Goal: Information Seeking & Learning: Find specific fact

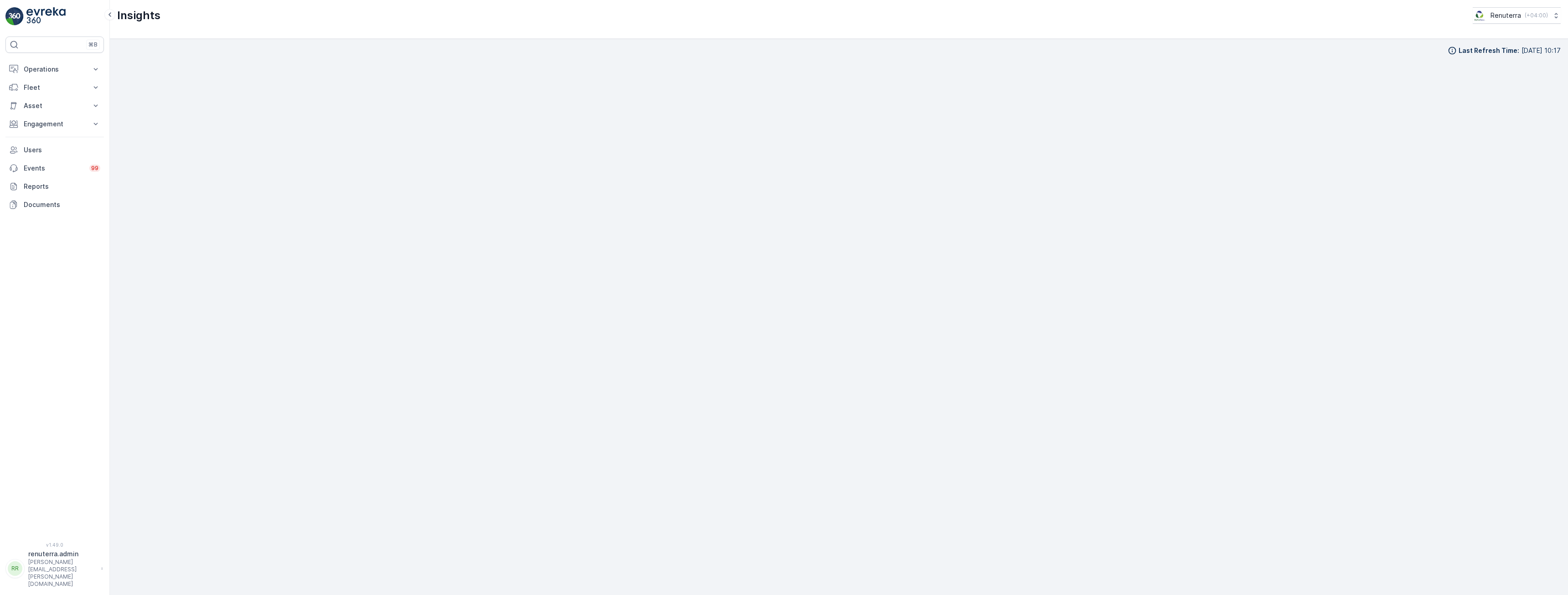
scroll to position [18, 0]
click at [61, 125] on p "Engagement" at bounding box center [54, 124] width 62 height 9
click at [38, 158] on link "Entities" at bounding box center [62, 152] width 85 height 13
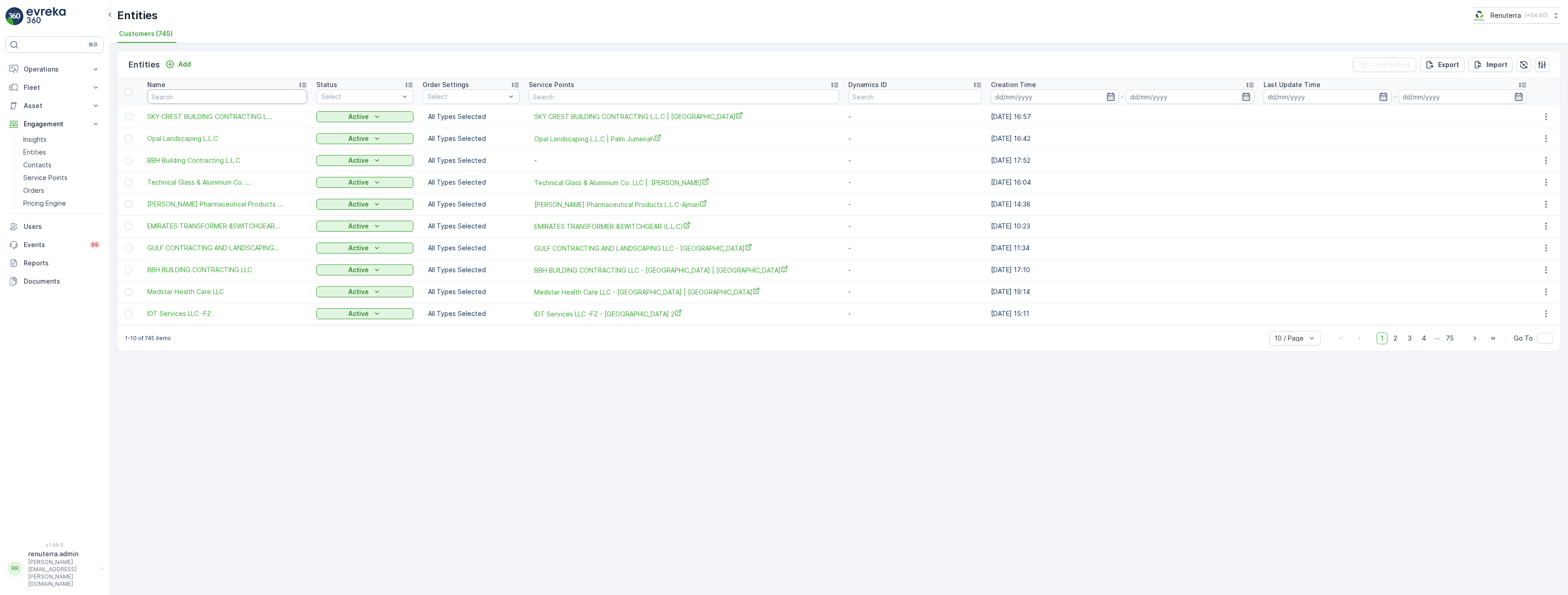
click at [225, 96] on input "text" at bounding box center [227, 97] width 160 height 15
type input "tr"
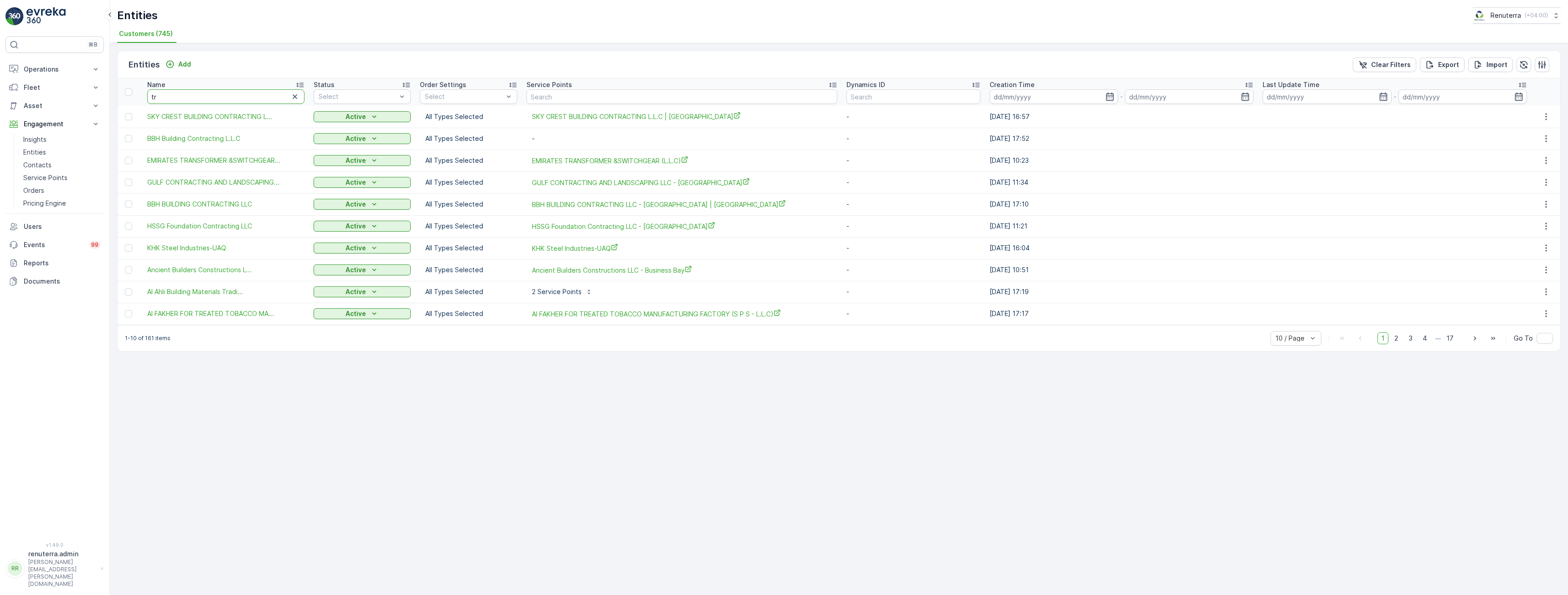
click at [225, 96] on input "tr" at bounding box center [226, 97] width 158 height 15
type input "tri"
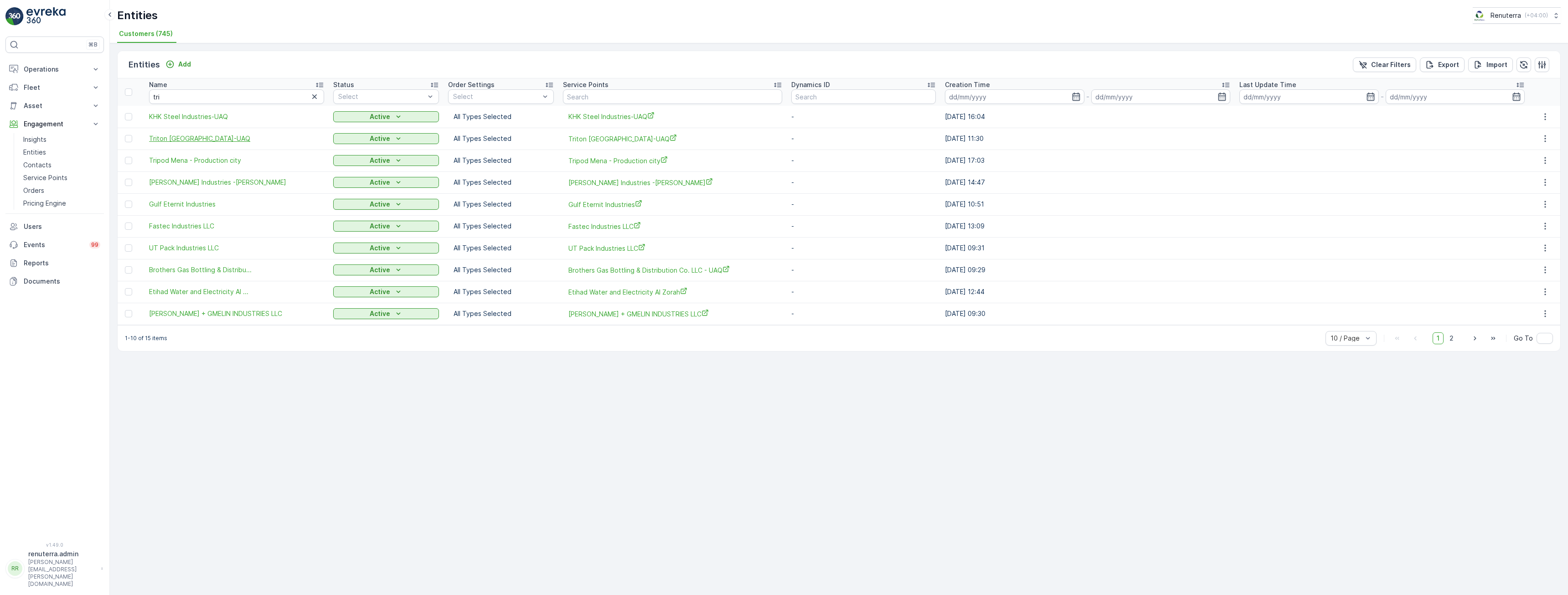
click at [184, 139] on span "Triton [GEOGRAPHIC_DATA]-UAQ" at bounding box center [236, 139] width 175 height 9
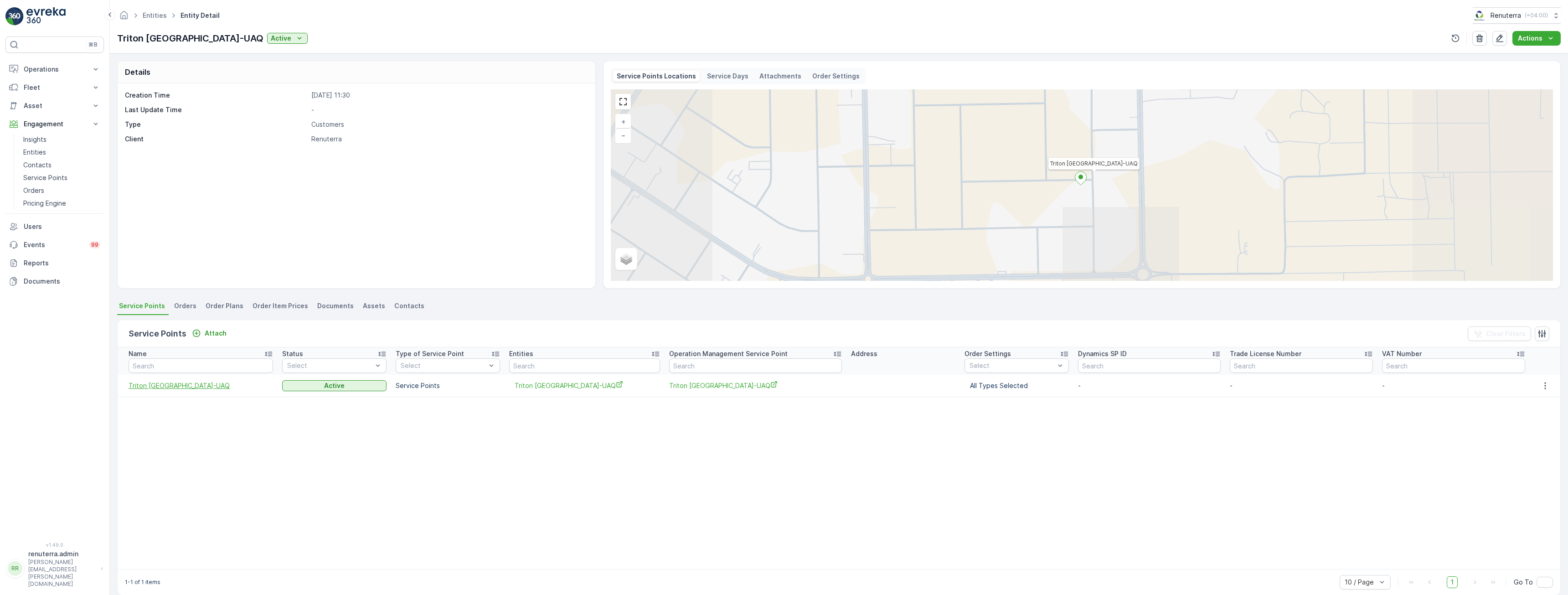
click at [184, 388] on span "Triton [GEOGRAPHIC_DATA]-UAQ" at bounding box center [201, 386] width 144 height 9
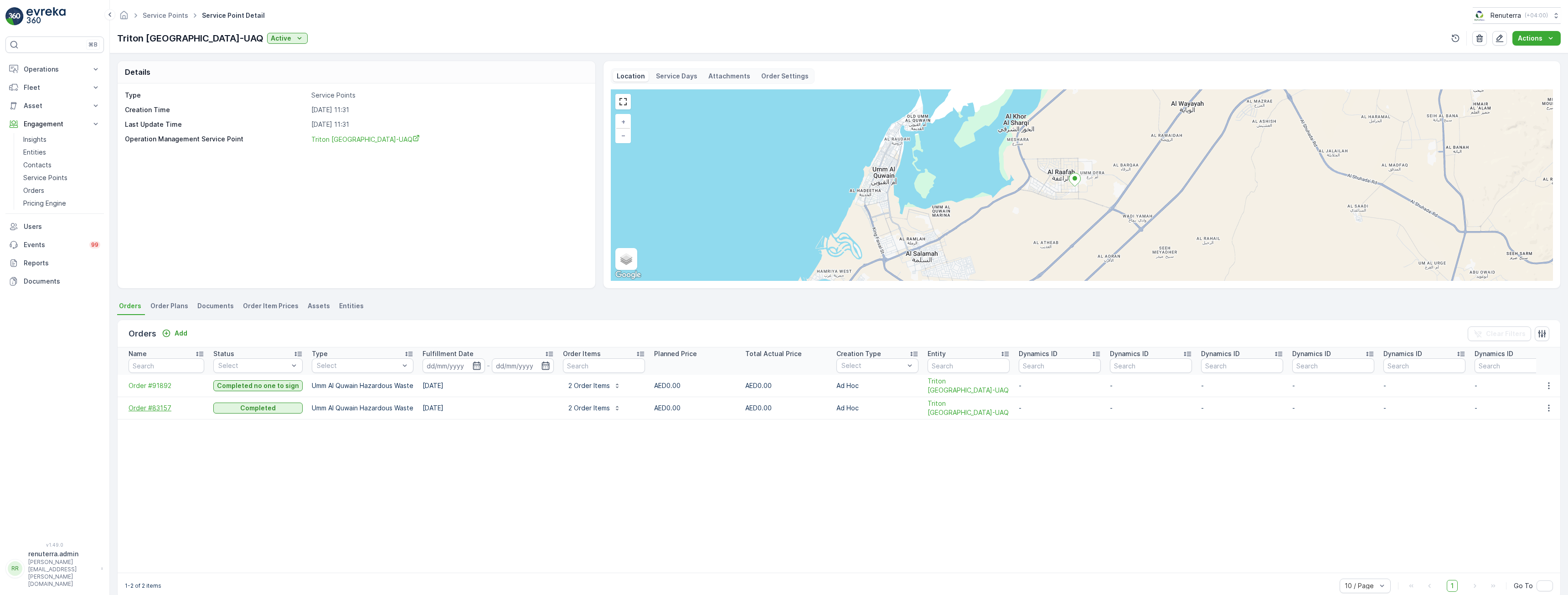
drag, startPoint x: 144, startPoint y: 411, endPoint x: 144, endPoint y: 405, distance: 6.0
click at [144, 405] on span "Order #83157" at bounding box center [166, 408] width 75 height 9
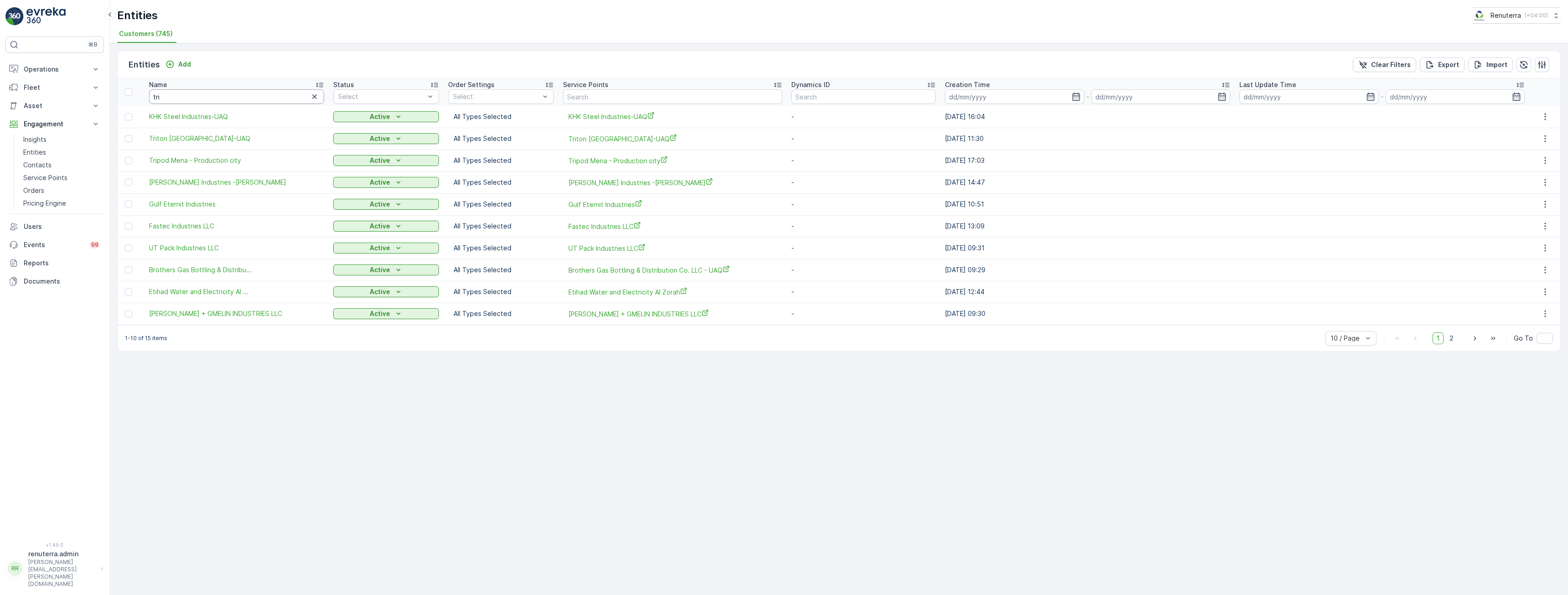
click at [228, 98] on input "tri" at bounding box center [236, 97] width 175 height 15
type input "triton"
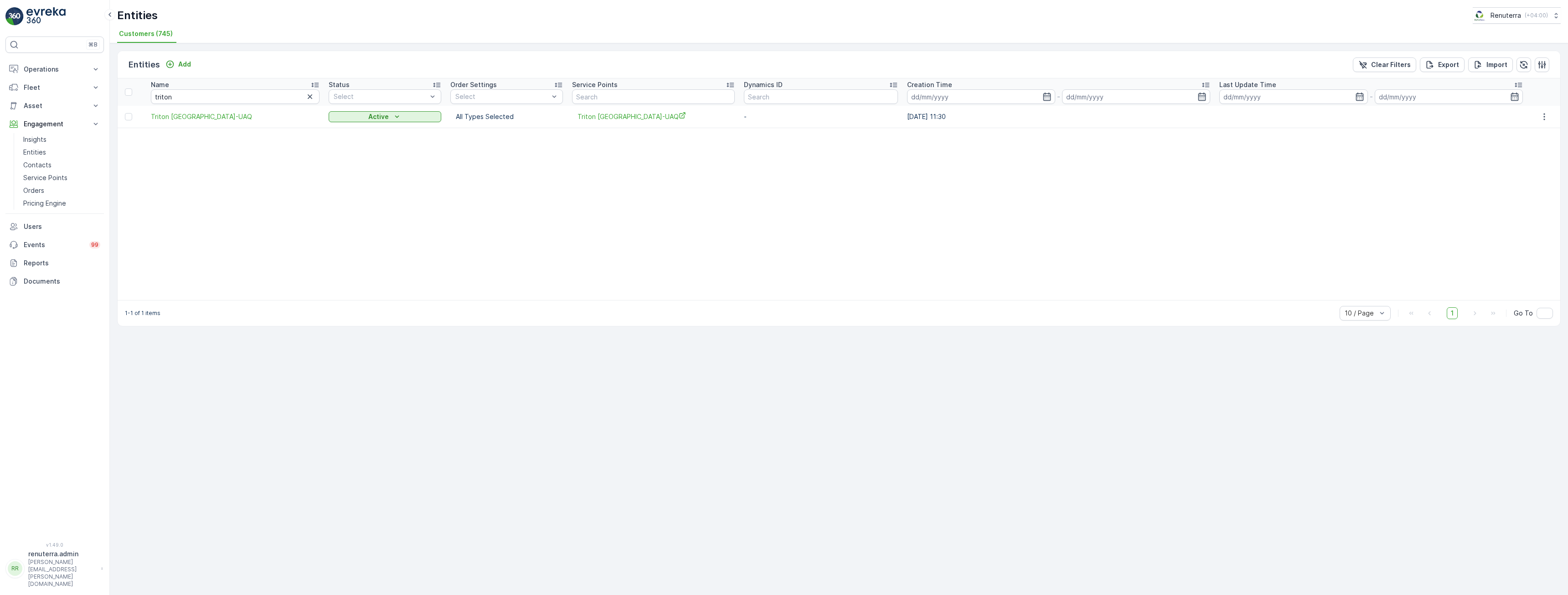
click at [291, 241] on table "Name triton Status Select Order Settings Select Service Points Dynamics ID Crea…" at bounding box center [839, 189] width 1442 height 221
click at [202, 119] on span "Triton [GEOGRAPHIC_DATA]-UAQ" at bounding box center [235, 117] width 169 height 9
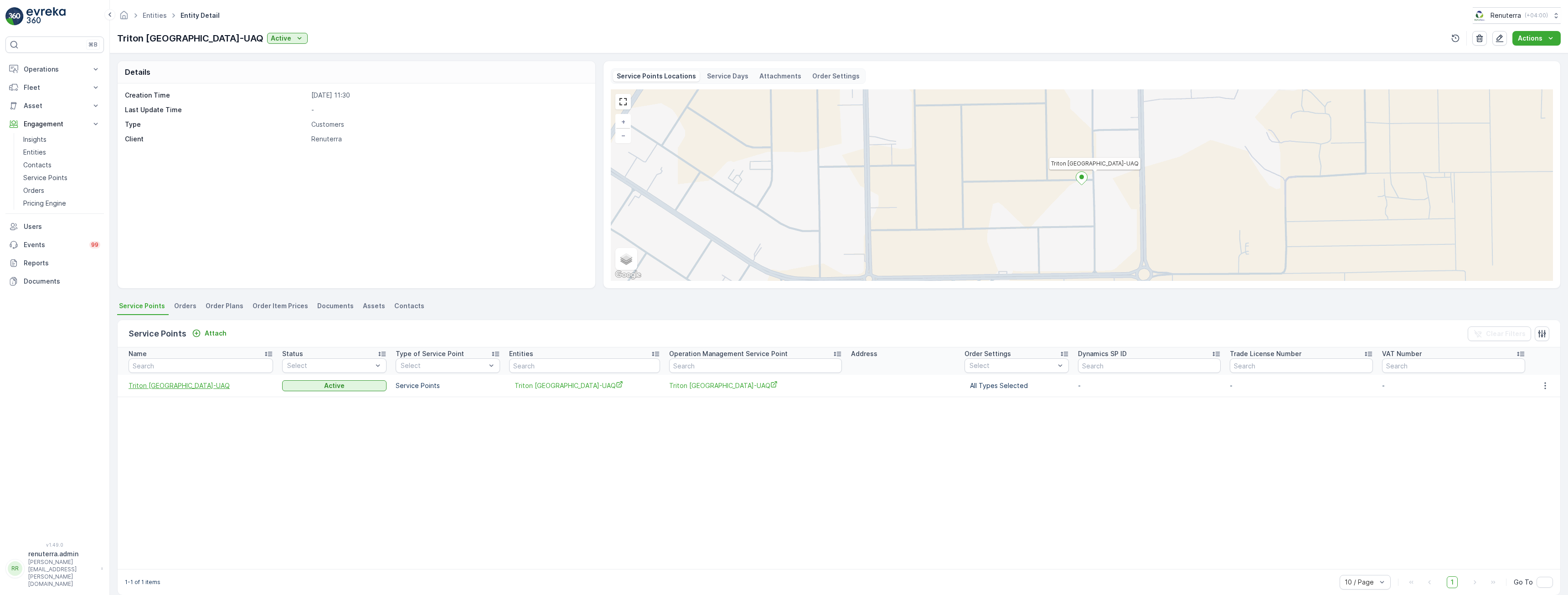
click at [180, 386] on span "Triton [GEOGRAPHIC_DATA]-UAQ" at bounding box center [201, 386] width 144 height 9
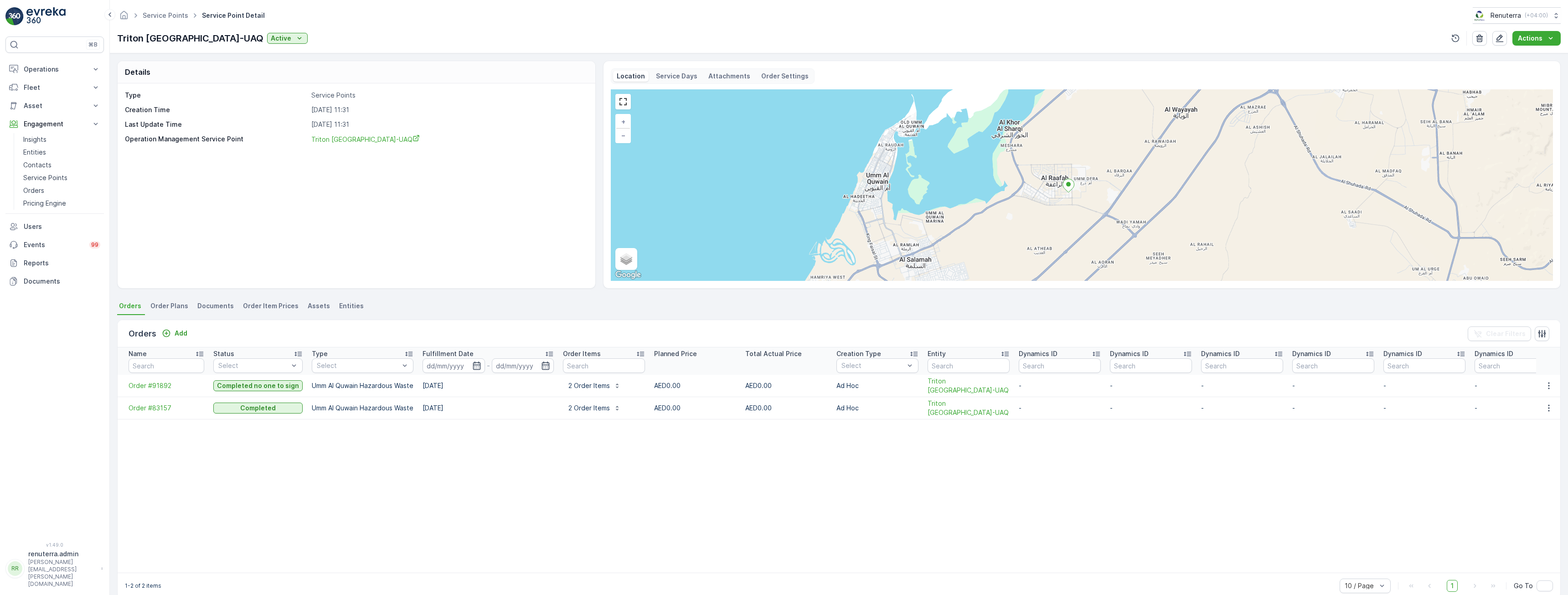
click at [176, 301] on li "Order Plans" at bounding box center [169, 308] width 43 height 16
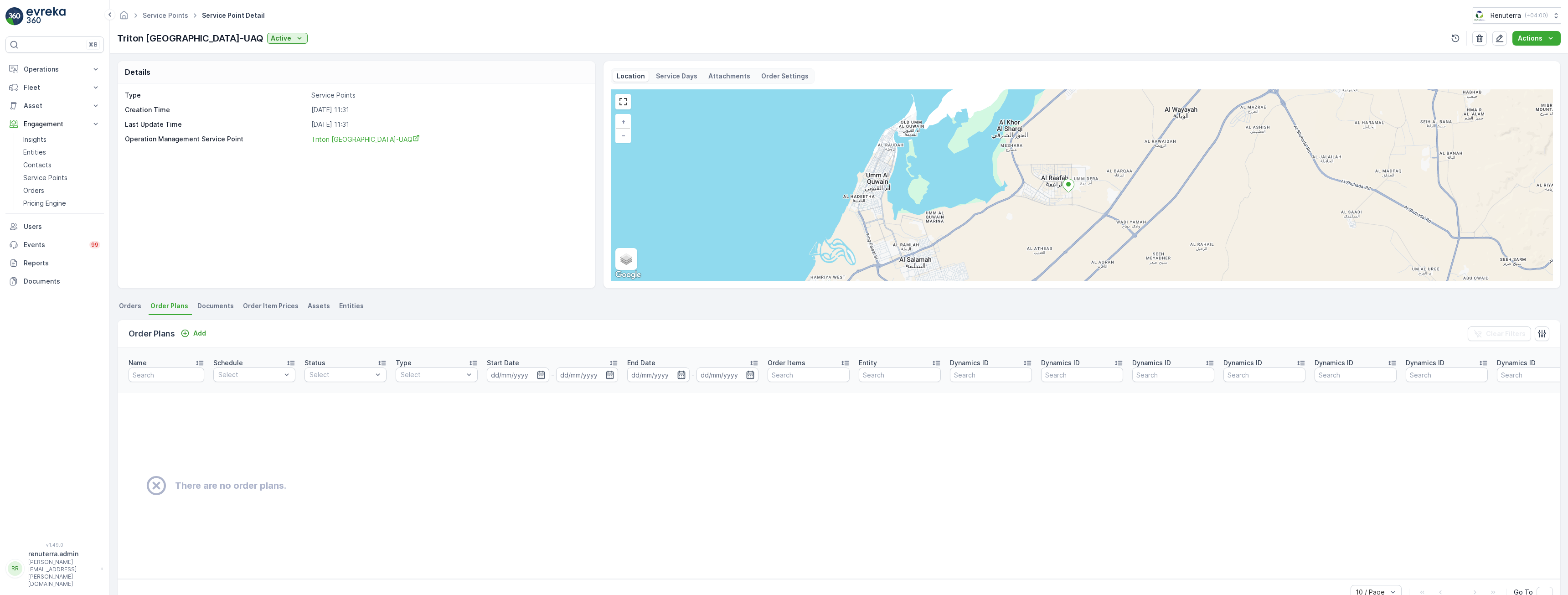
click at [215, 305] on span "Documents" at bounding box center [216, 306] width 36 height 9
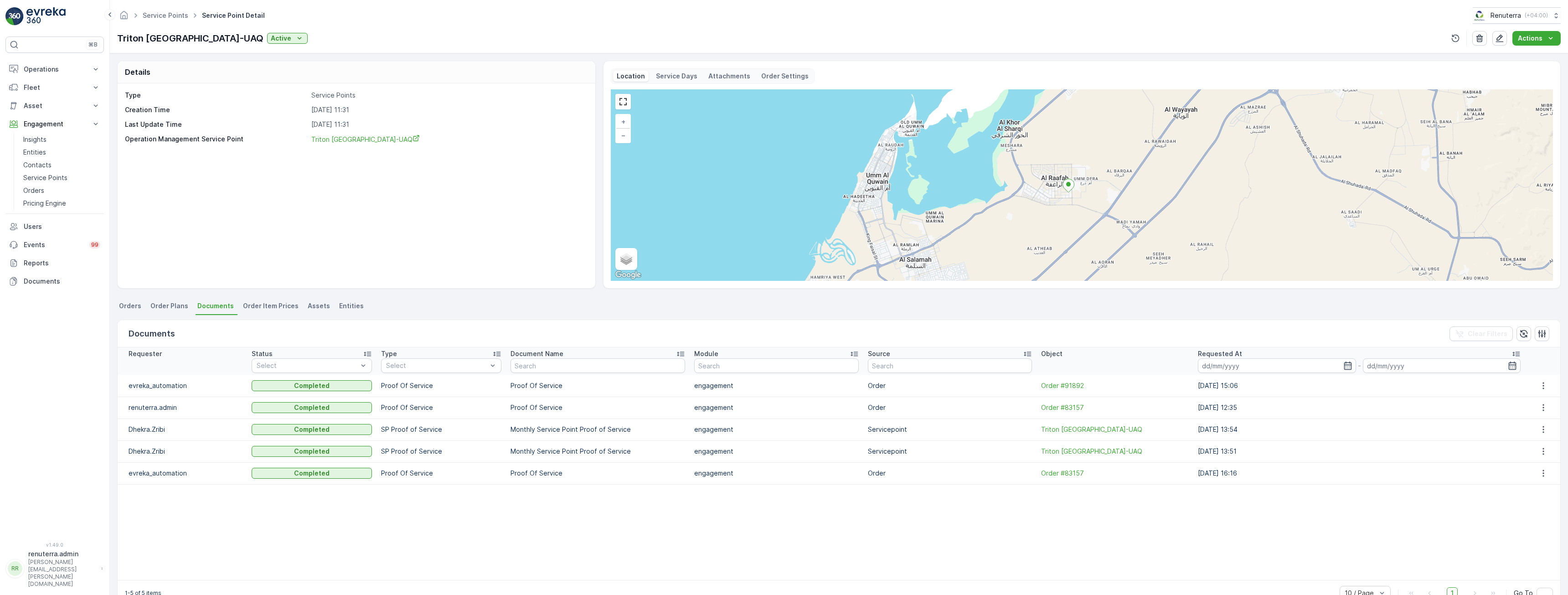
click at [130, 310] on span "Orders" at bounding box center [130, 306] width 22 height 9
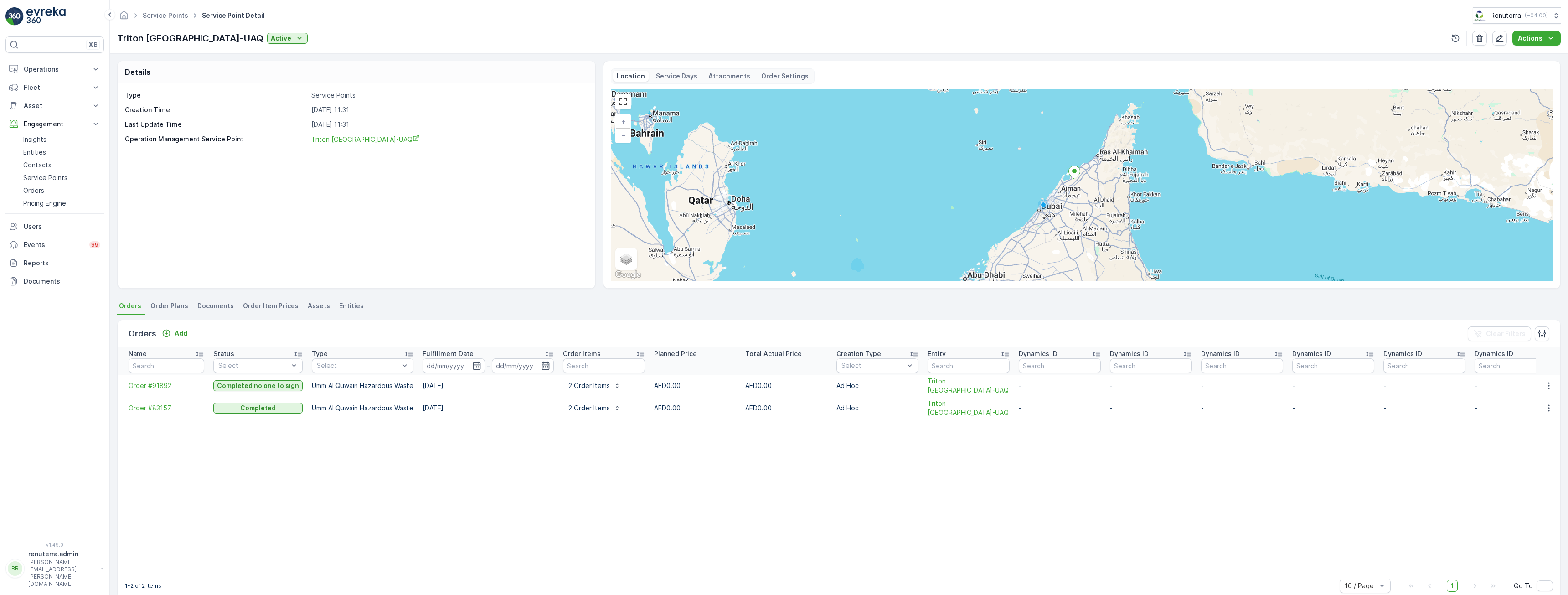
click at [172, 308] on span "Order Plans" at bounding box center [169, 306] width 38 height 9
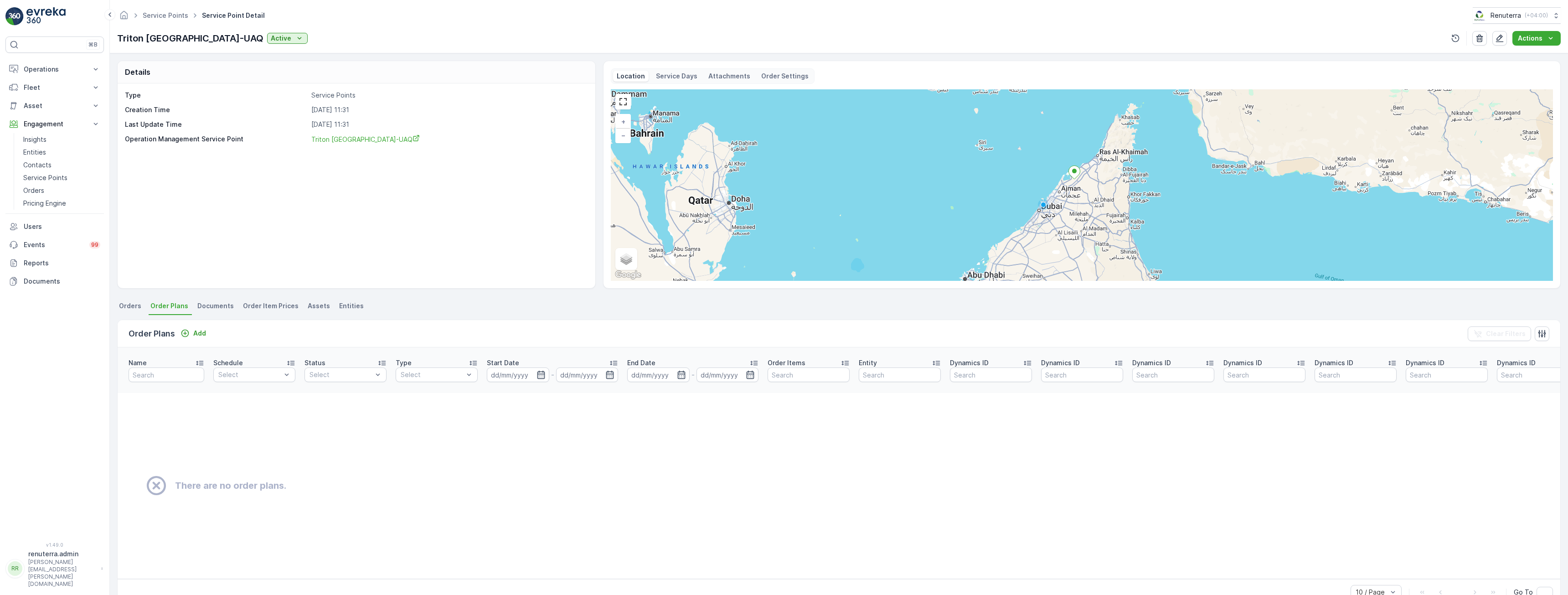
click at [135, 305] on span "Orders" at bounding box center [130, 306] width 22 height 9
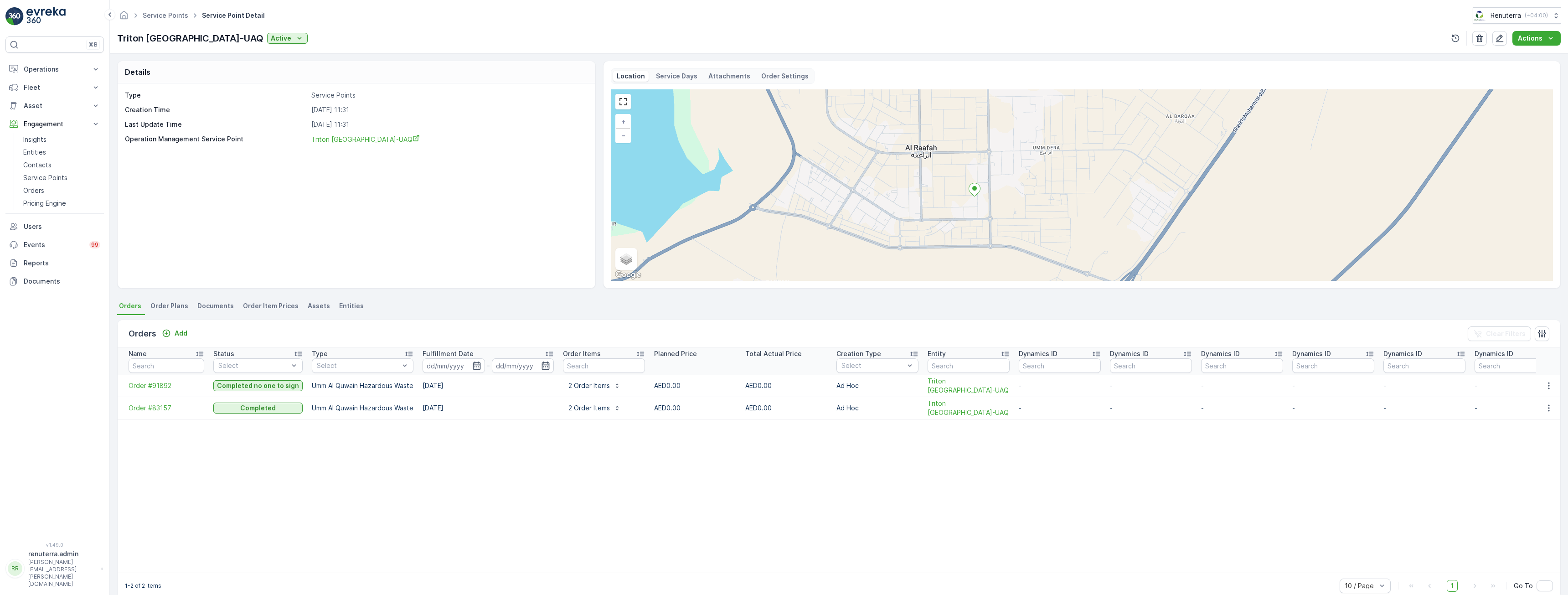
drag, startPoint x: 967, startPoint y: 173, endPoint x: 966, endPoint y: 218, distance: 45.0
click at [966, 218] on div "+ − Satellite Roadmap Terrain Hybrid Leaflet Keyboard shortcuts Map Data Map da…" at bounding box center [1082, 185] width 942 height 192
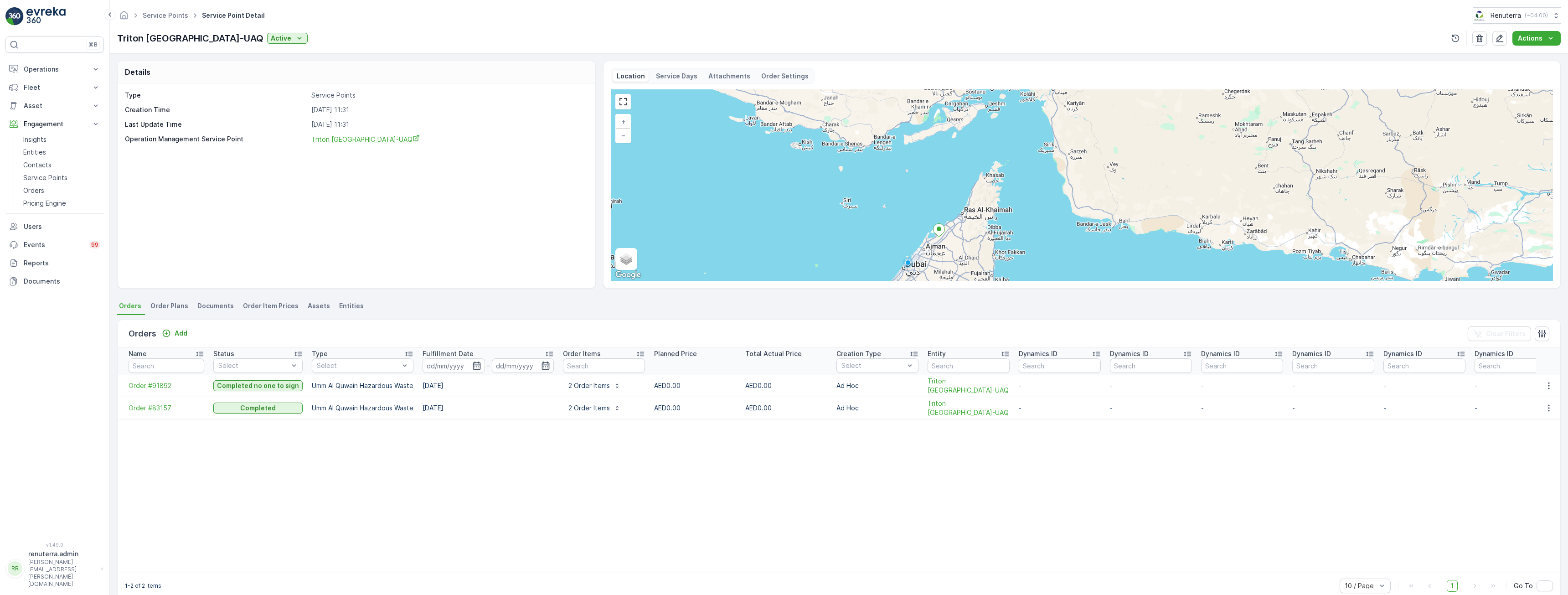
click at [434, 234] on div "Type Service Points Creation Time [DATE] 11:31 Last Update Time [DATE] 11:31 Op…" at bounding box center [356, 185] width 478 height 205
click at [771, 76] on p "Order Settings" at bounding box center [785, 76] width 47 height 9
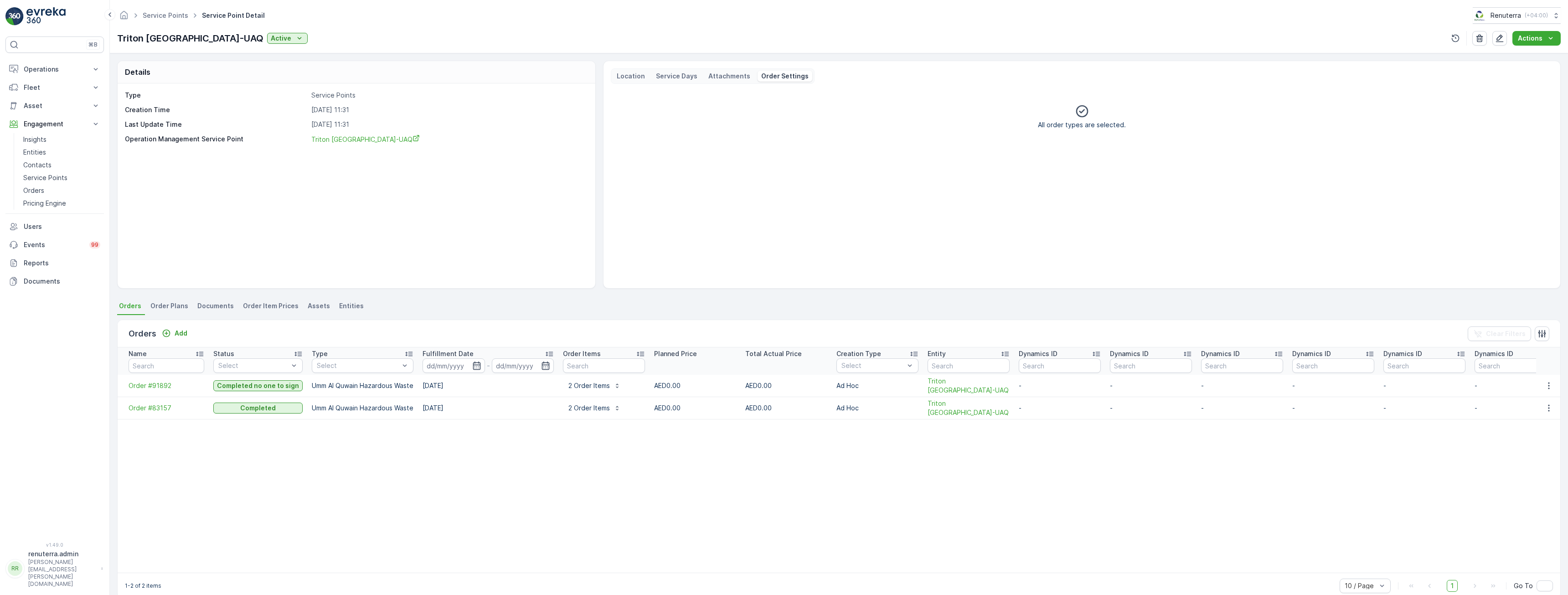
click at [720, 74] on p "Attachments" at bounding box center [729, 76] width 42 height 9
click at [661, 75] on p "Service Days" at bounding box center [676, 76] width 42 height 9
click at [634, 72] on p "Location" at bounding box center [631, 76] width 28 height 9
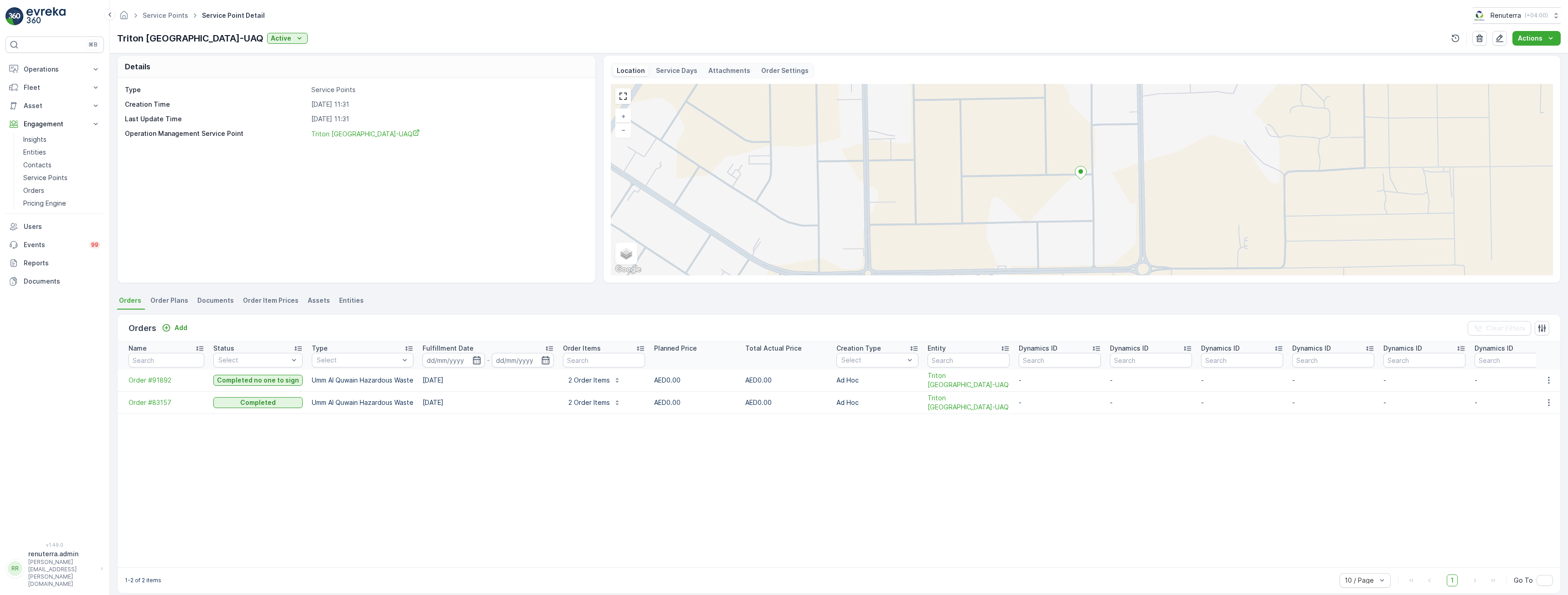
scroll to position [8, 0]
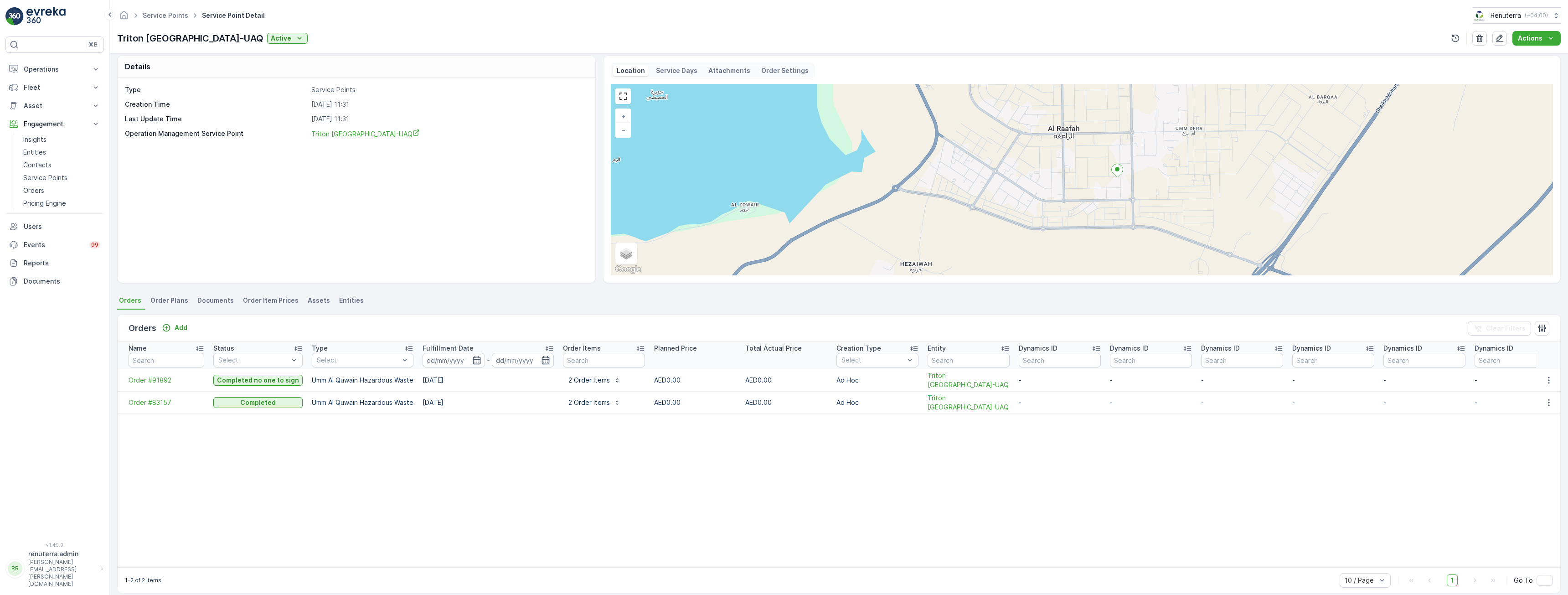
click at [458, 214] on div "Type Service Points Creation Time [DATE] 11:31 Last Update Time [DATE] 11:31 Op…" at bounding box center [356, 180] width 478 height 205
click at [49, 151] on link "Entities" at bounding box center [62, 152] width 85 height 13
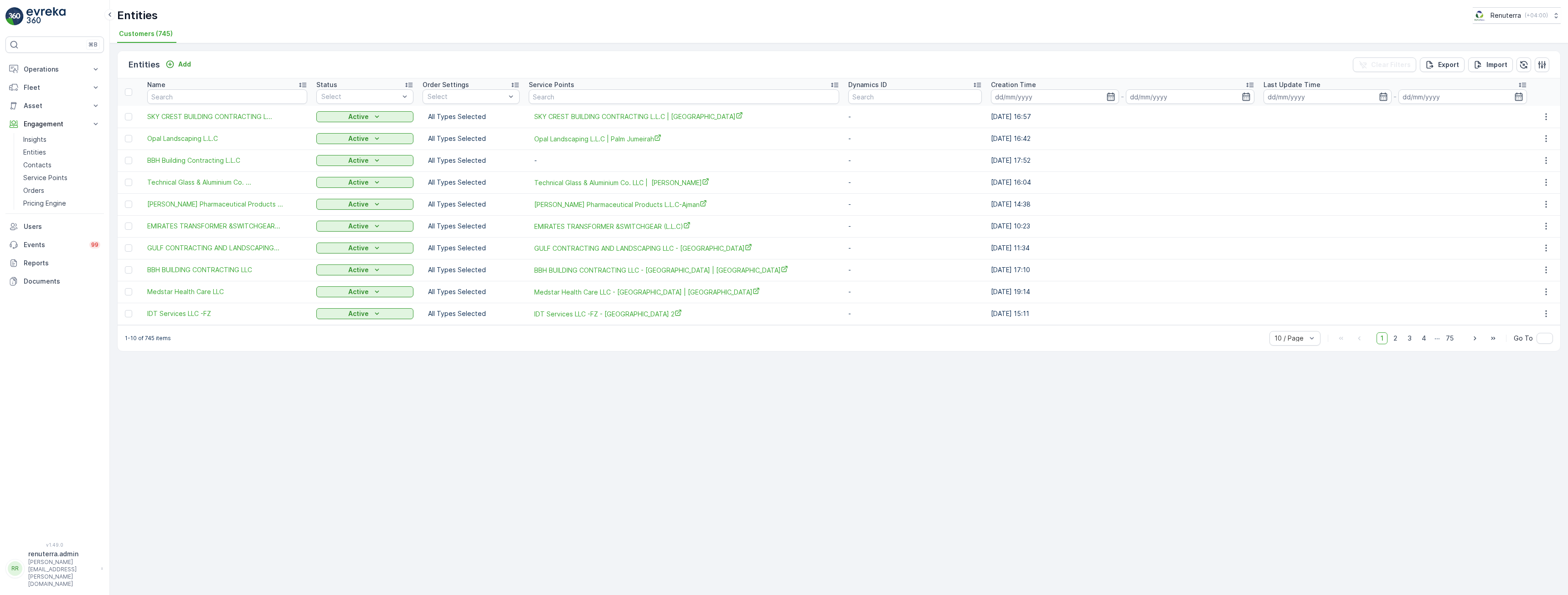
click at [232, 88] on div "Name" at bounding box center [227, 85] width 160 height 9
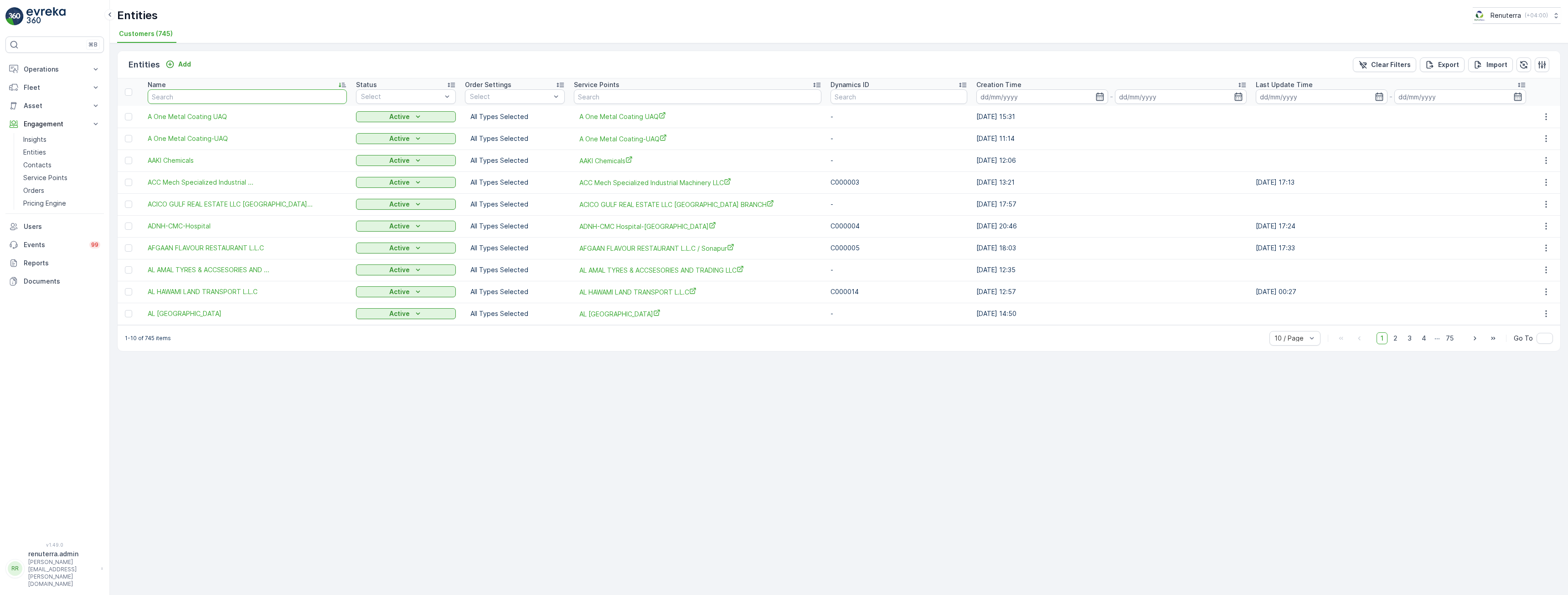
click at [246, 97] on input "text" at bounding box center [247, 97] width 199 height 15
type input "tr"
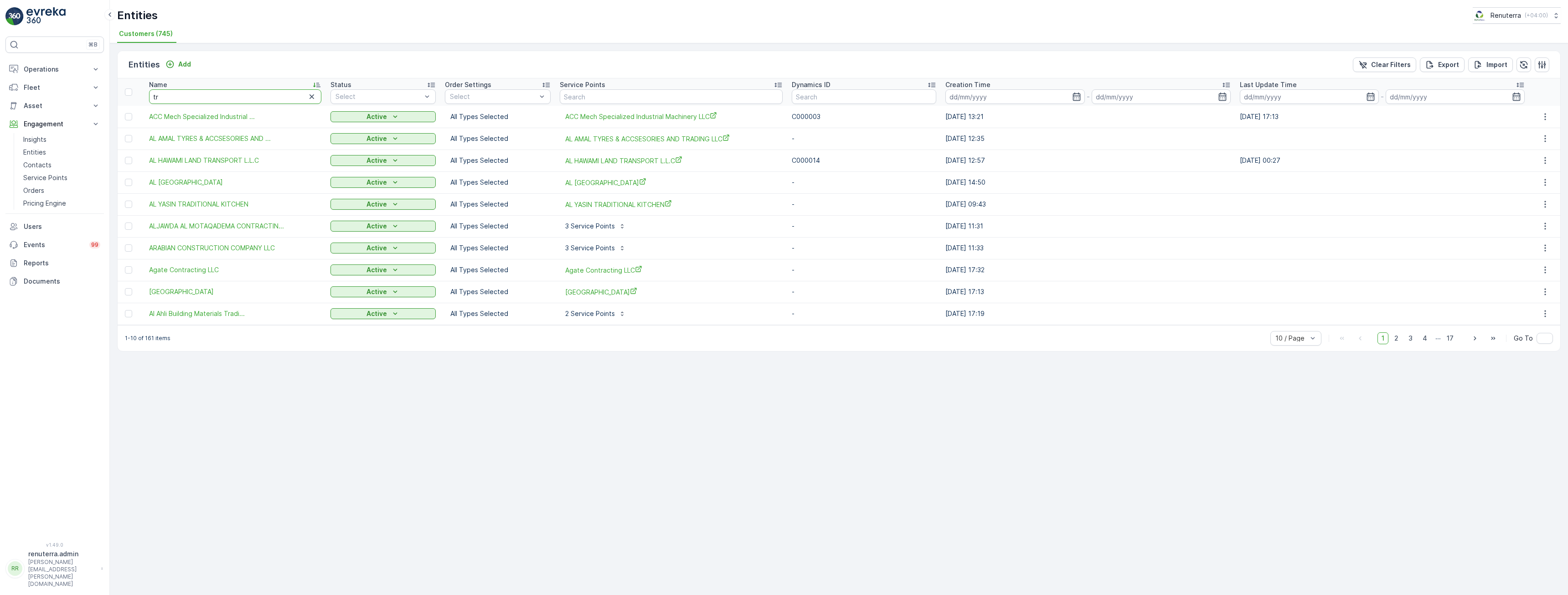
click at [237, 100] on input "tr" at bounding box center [235, 97] width 173 height 15
type input "tri"
click at [234, 95] on input "tri" at bounding box center [236, 97] width 175 height 15
type input "triota"
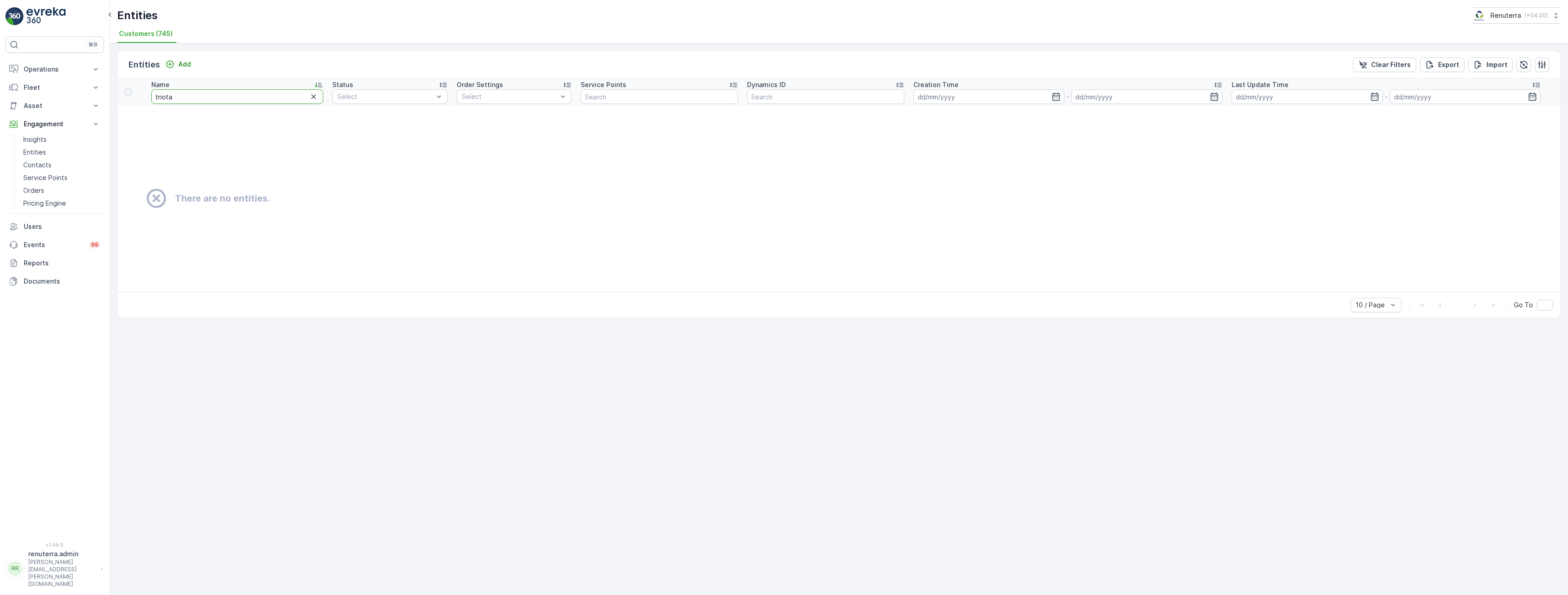
click at [231, 92] on input "triota" at bounding box center [237, 97] width 172 height 15
type input "tri"
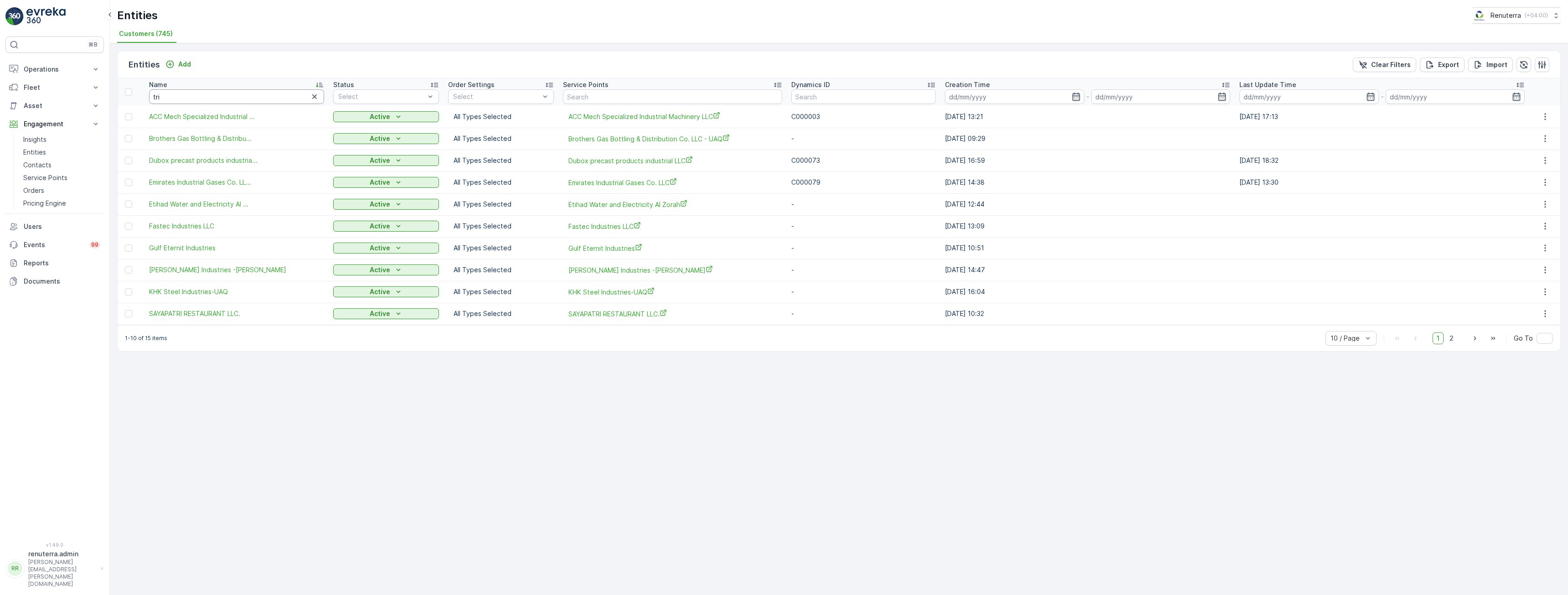
click at [186, 97] on input "tri" at bounding box center [236, 97] width 175 height 15
type input "trit"
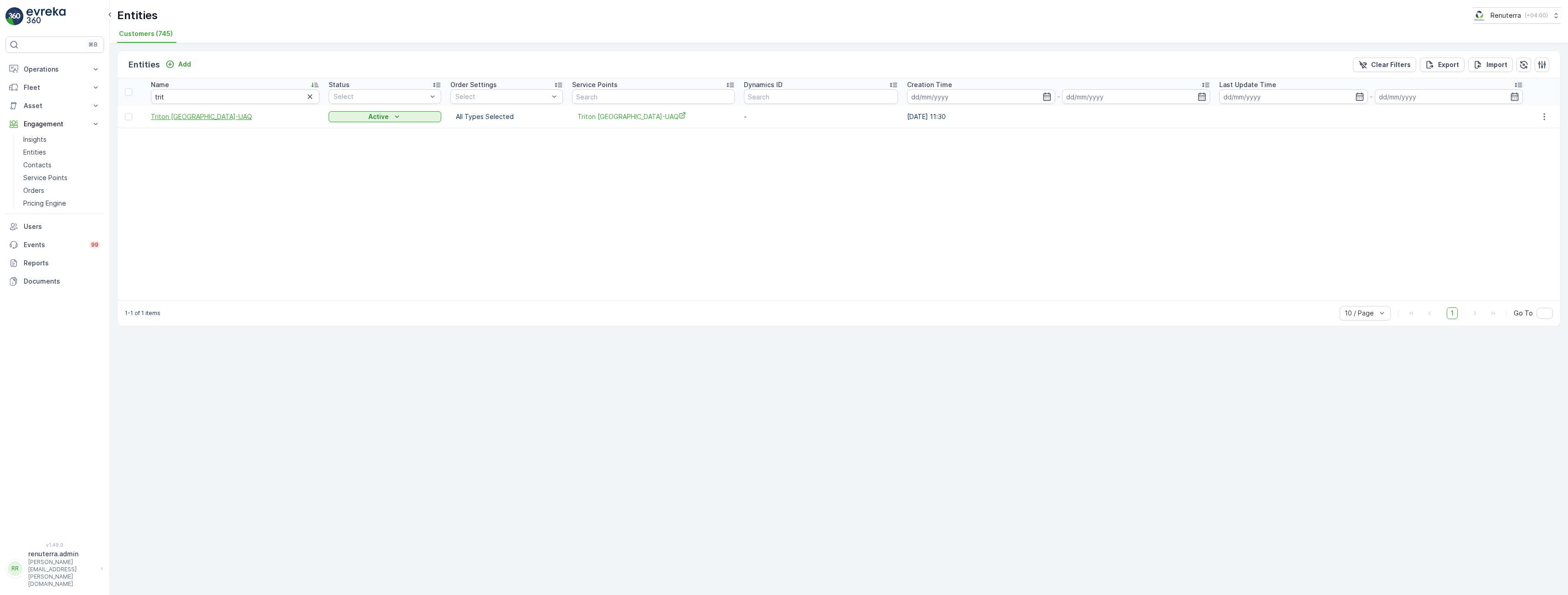
click at [213, 118] on span "Triton [GEOGRAPHIC_DATA]-UAQ" at bounding box center [235, 117] width 169 height 9
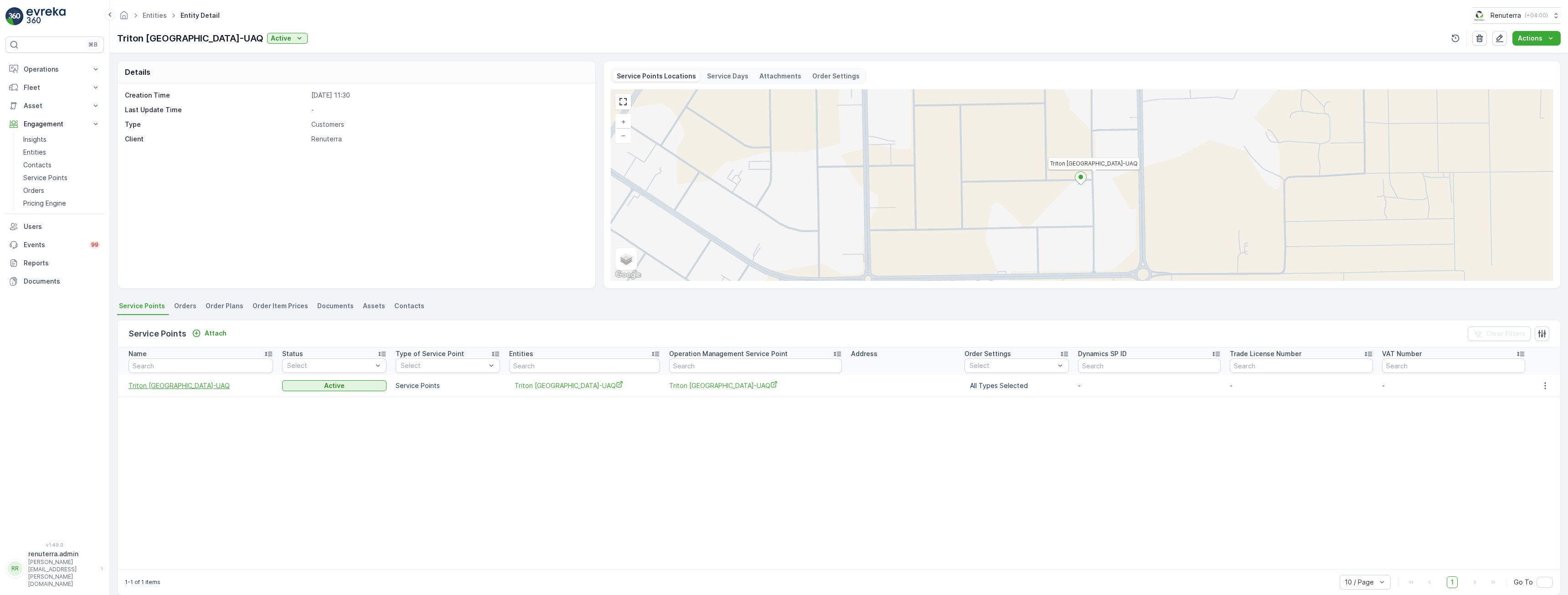
click at [185, 383] on span "Triton [GEOGRAPHIC_DATA]-UAQ" at bounding box center [201, 386] width 144 height 9
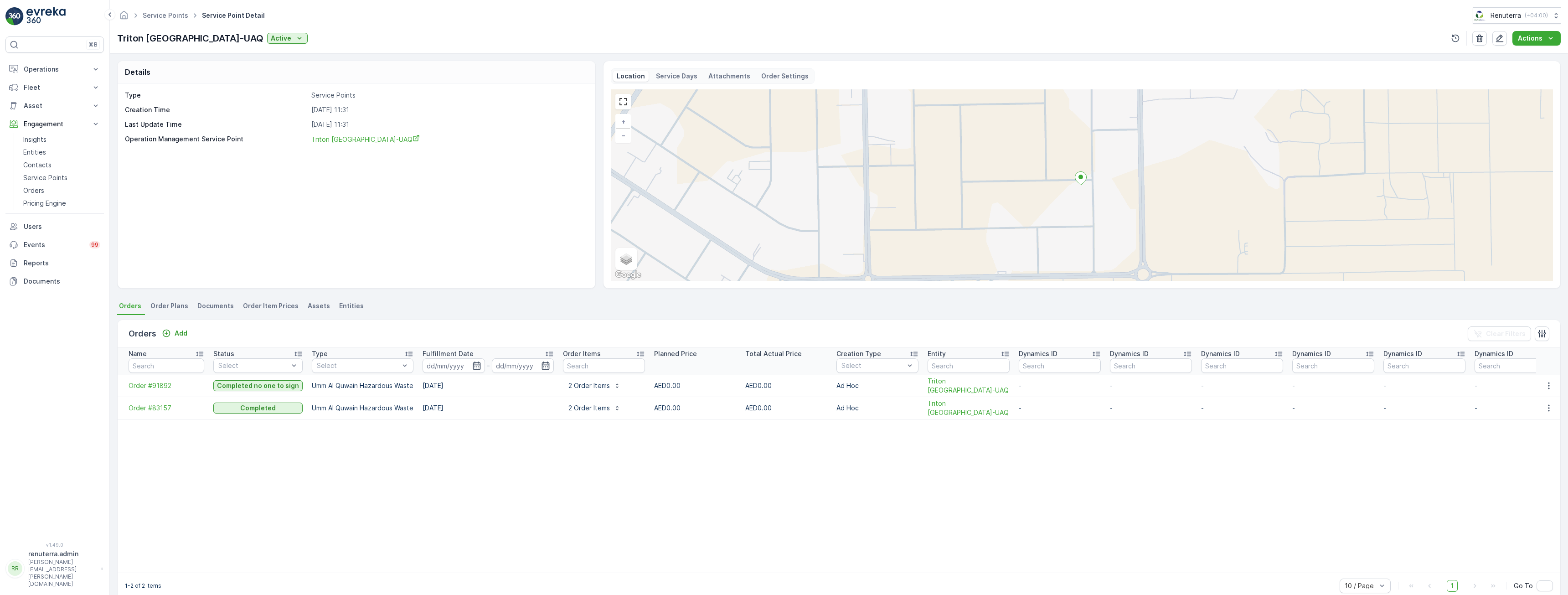
click at [156, 410] on span "Order #83157" at bounding box center [166, 408] width 75 height 9
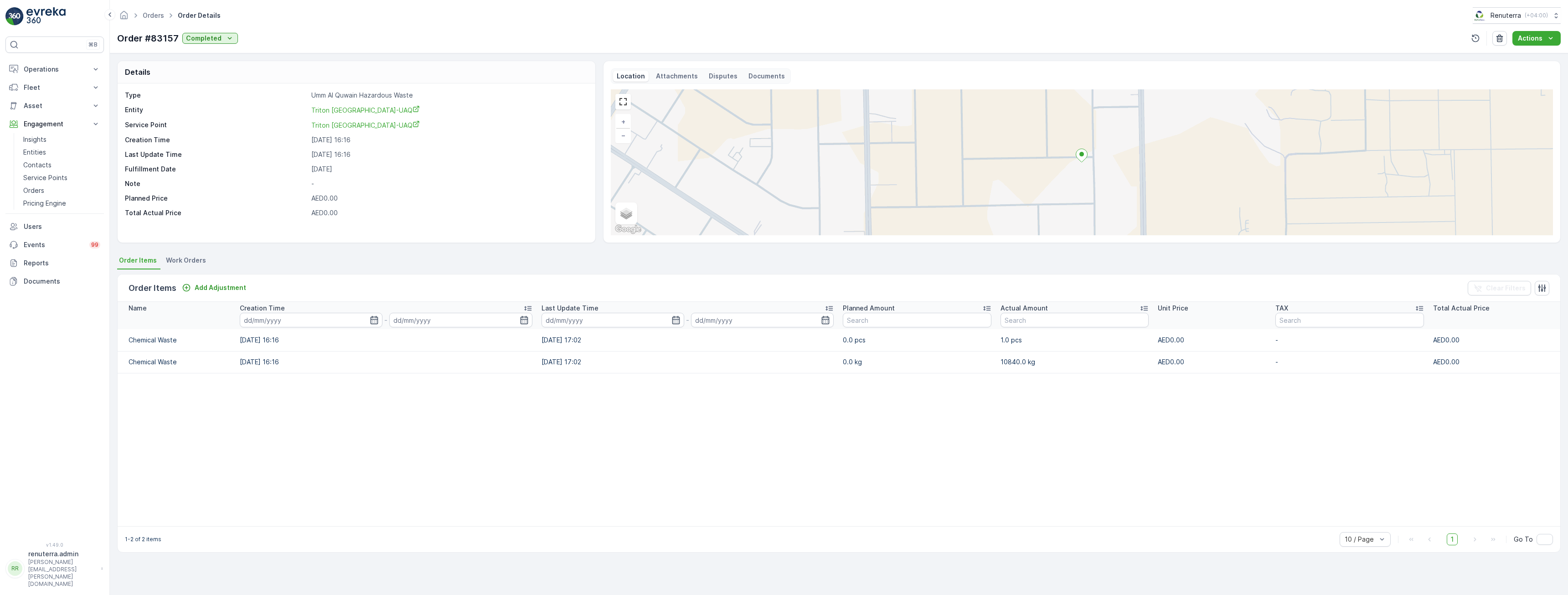
click at [759, 77] on p "Documents" at bounding box center [766, 76] width 36 height 9
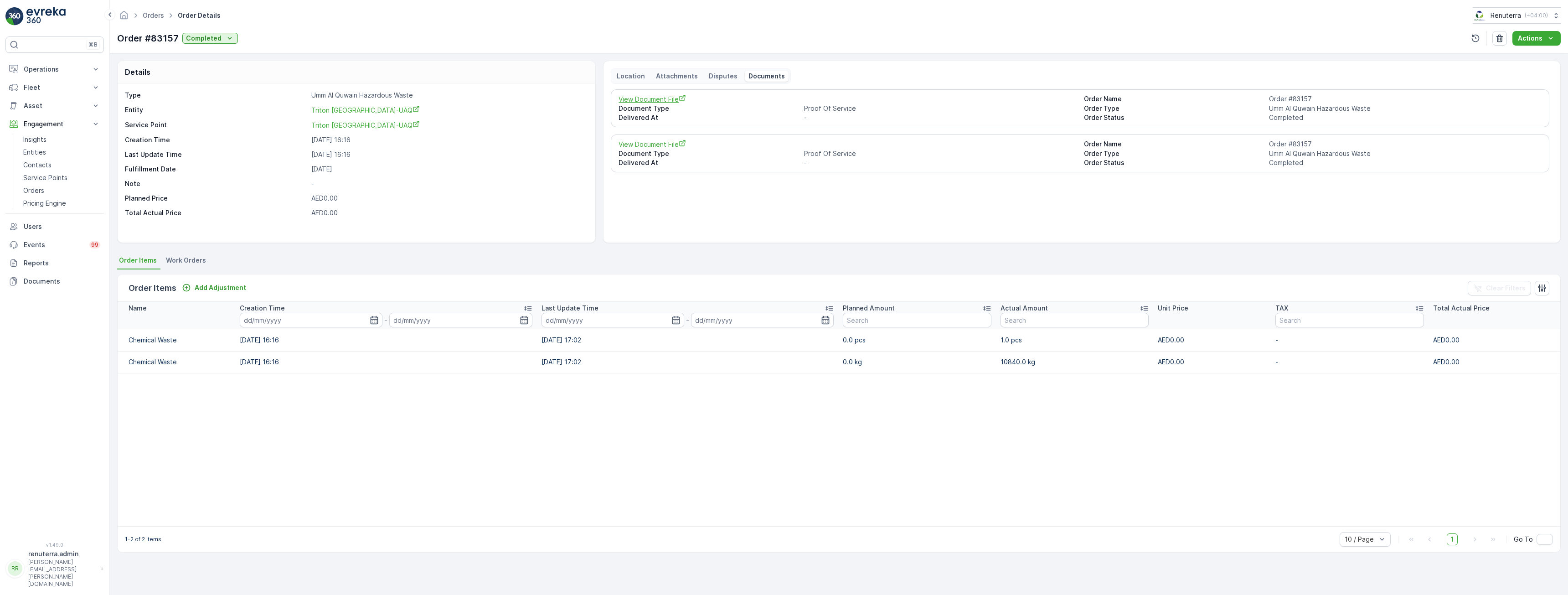
click at [648, 101] on span "View Document File" at bounding box center [848, 99] width 458 height 9
click at [669, 140] on span "View Document File" at bounding box center [848, 144] width 458 height 9
click at [38, 151] on p "Entities" at bounding box center [35, 152] width 23 height 9
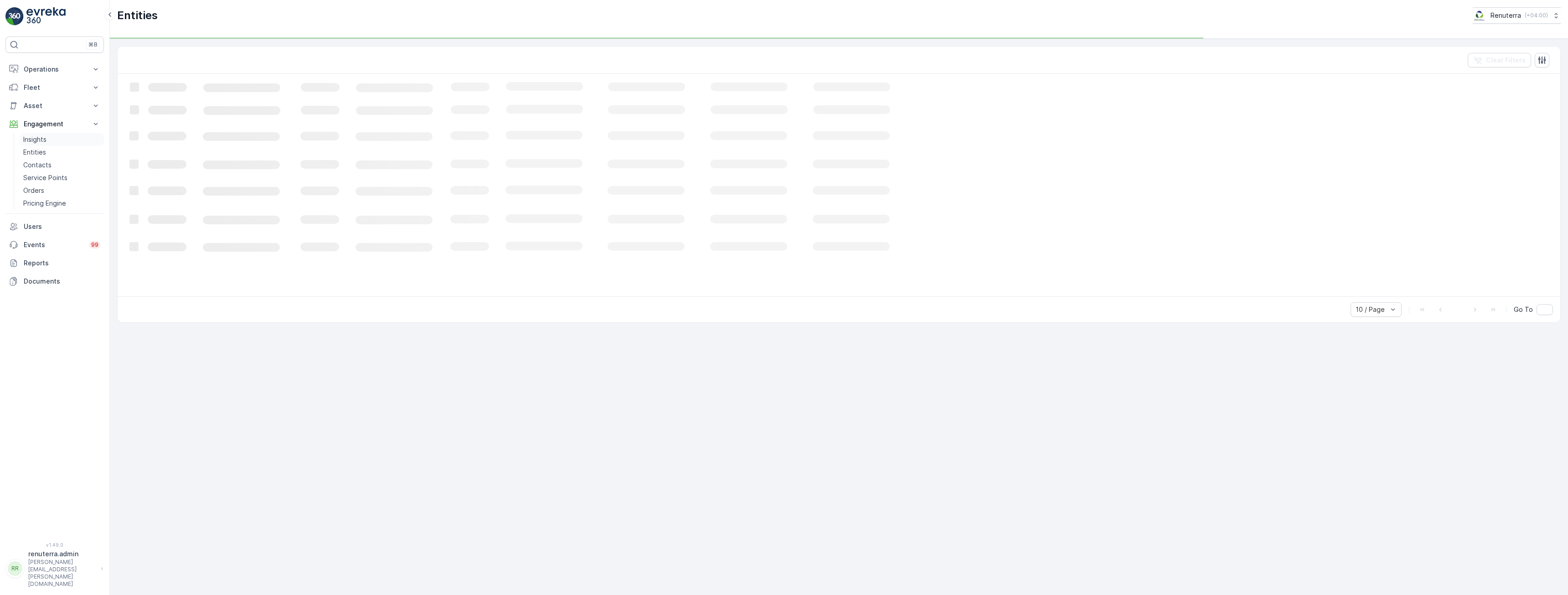
click at [38, 139] on p "Insights" at bounding box center [35, 140] width 24 height 9
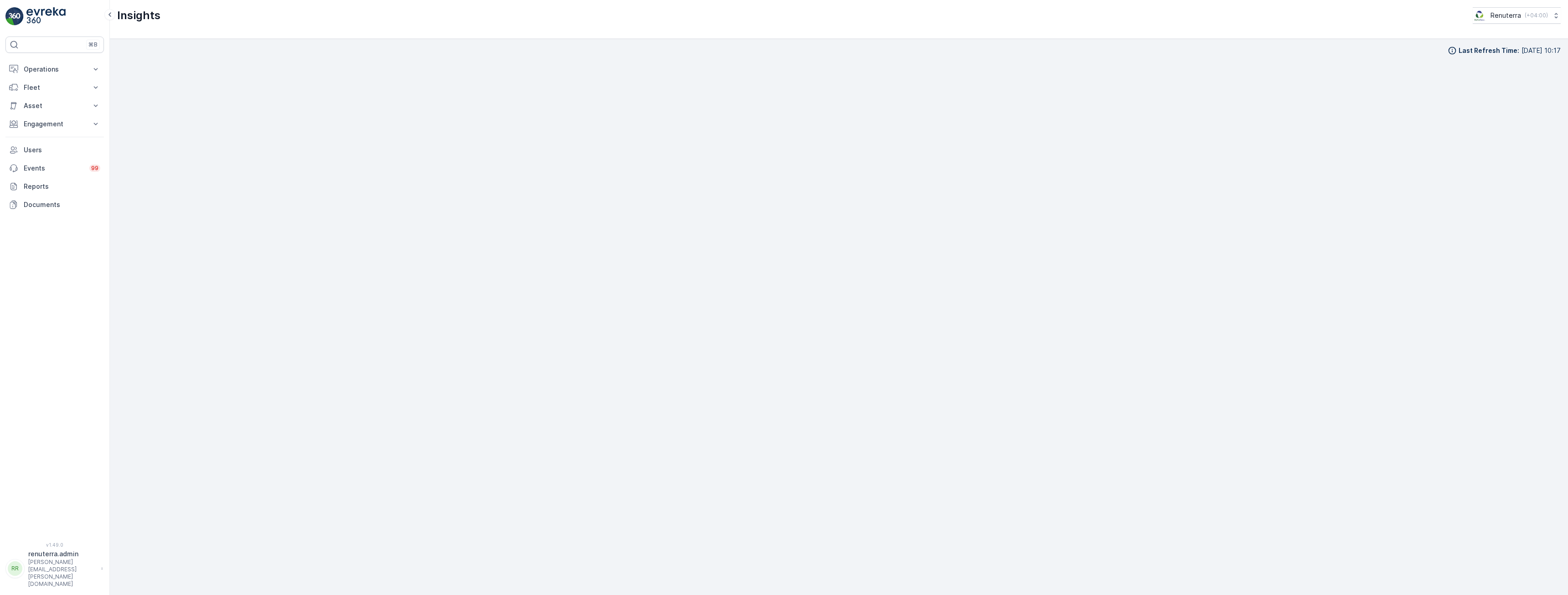
scroll to position [18, 0]
